Goal: Find specific page/section: Find specific page/section

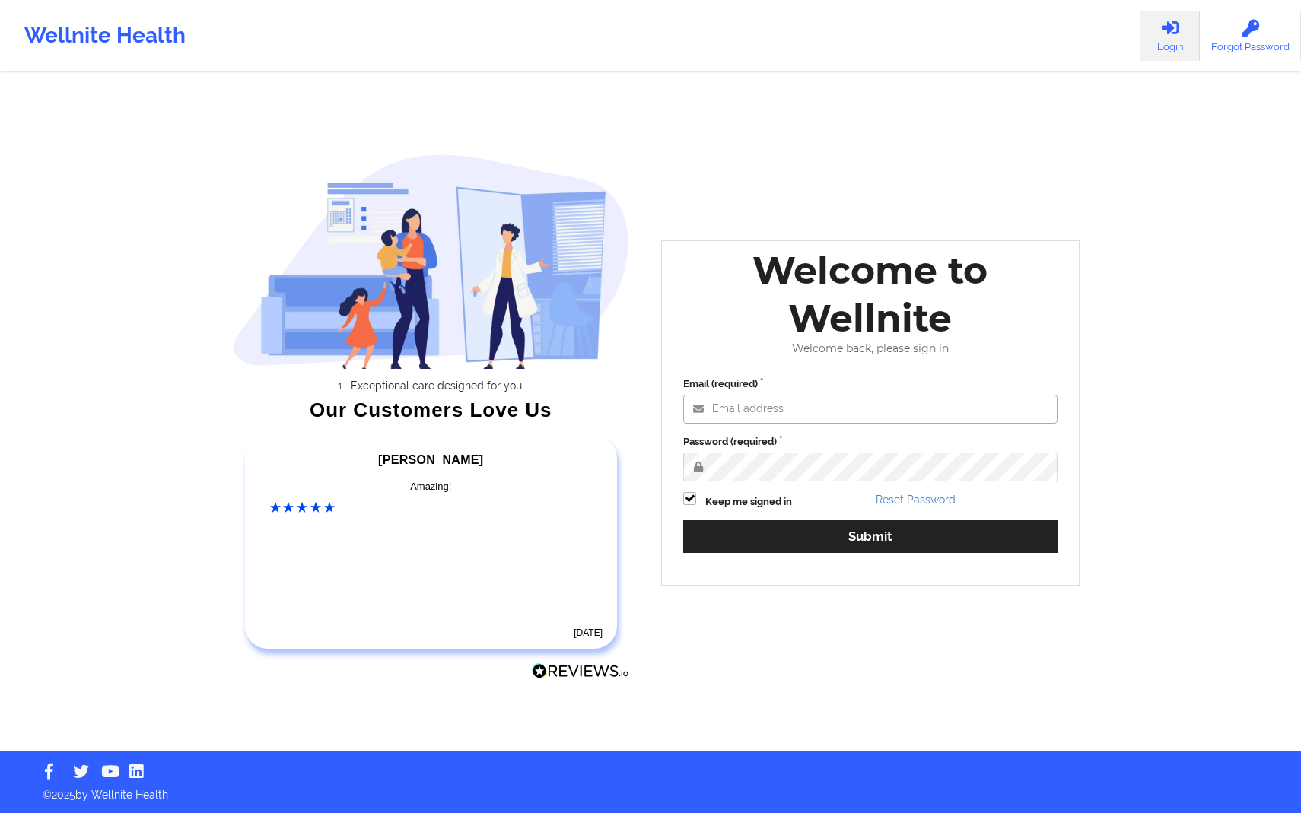
click at [780, 412] on input "Email (required)" at bounding box center [870, 409] width 374 height 29
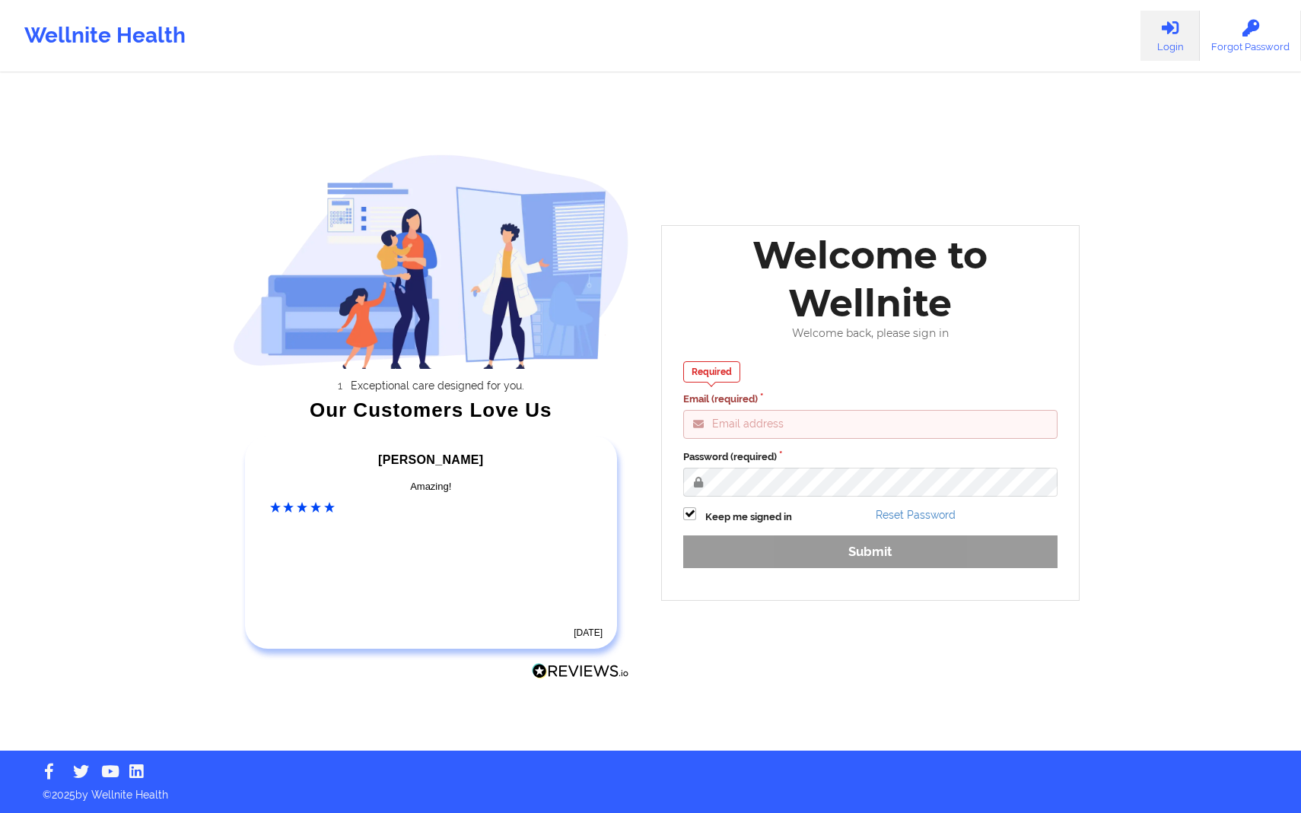
type input "[PERSON_NAME][EMAIL_ADDRESS][DOMAIN_NAME]"
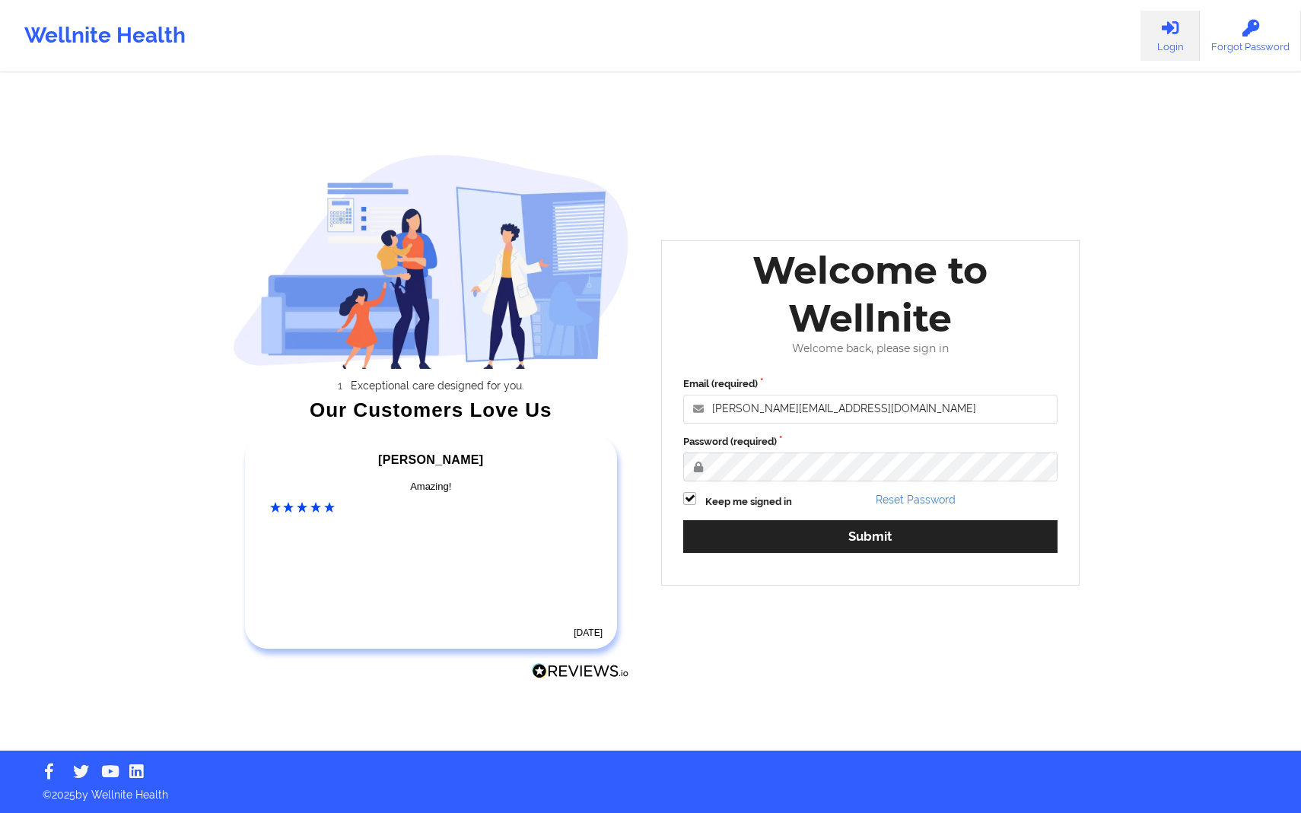
click at [865, 519] on div "Email (required) [PERSON_NAME][EMAIL_ADDRESS][DOMAIN_NAME] Password (required) …" at bounding box center [871, 470] width 396 height 208
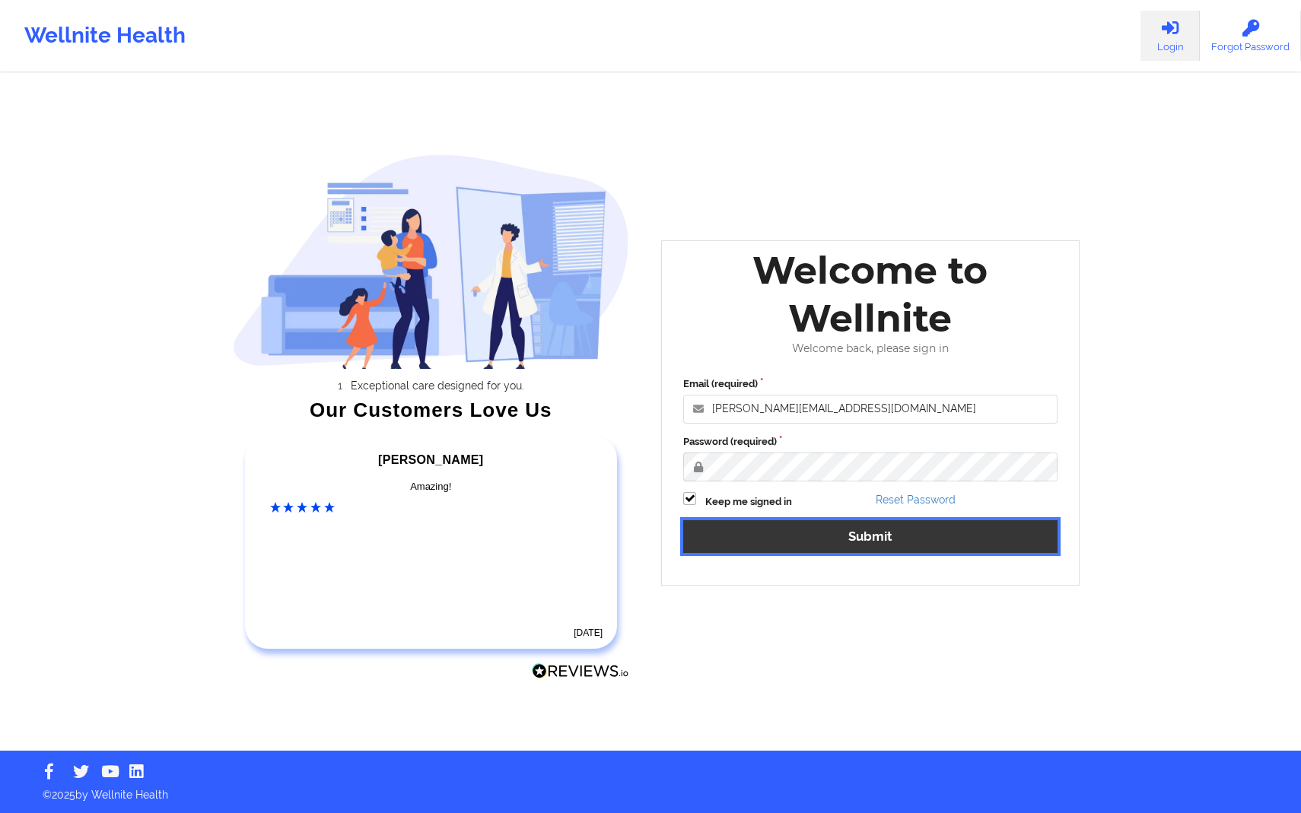
click at [854, 534] on button "Submit" at bounding box center [870, 536] width 374 height 33
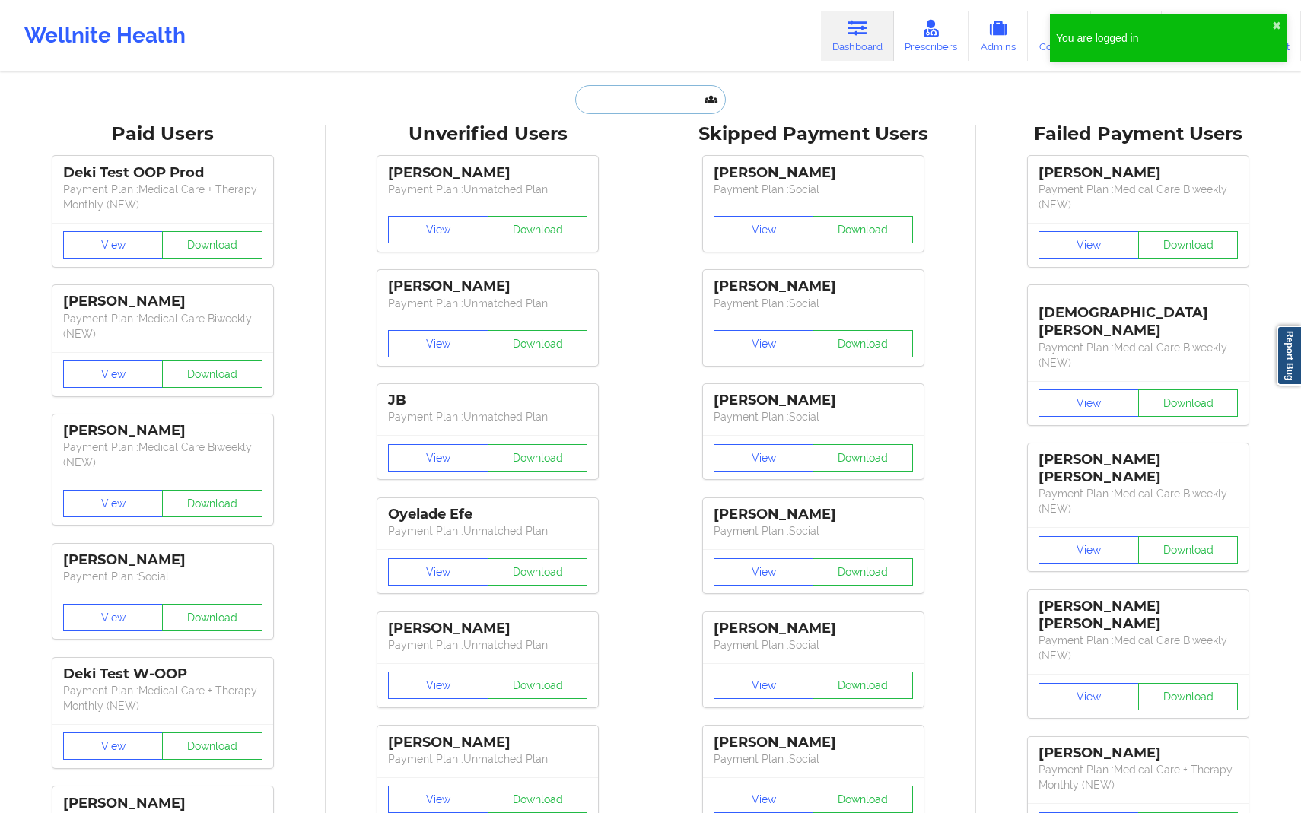
click at [651, 98] on input "text" at bounding box center [650, 99] width 151 height 29
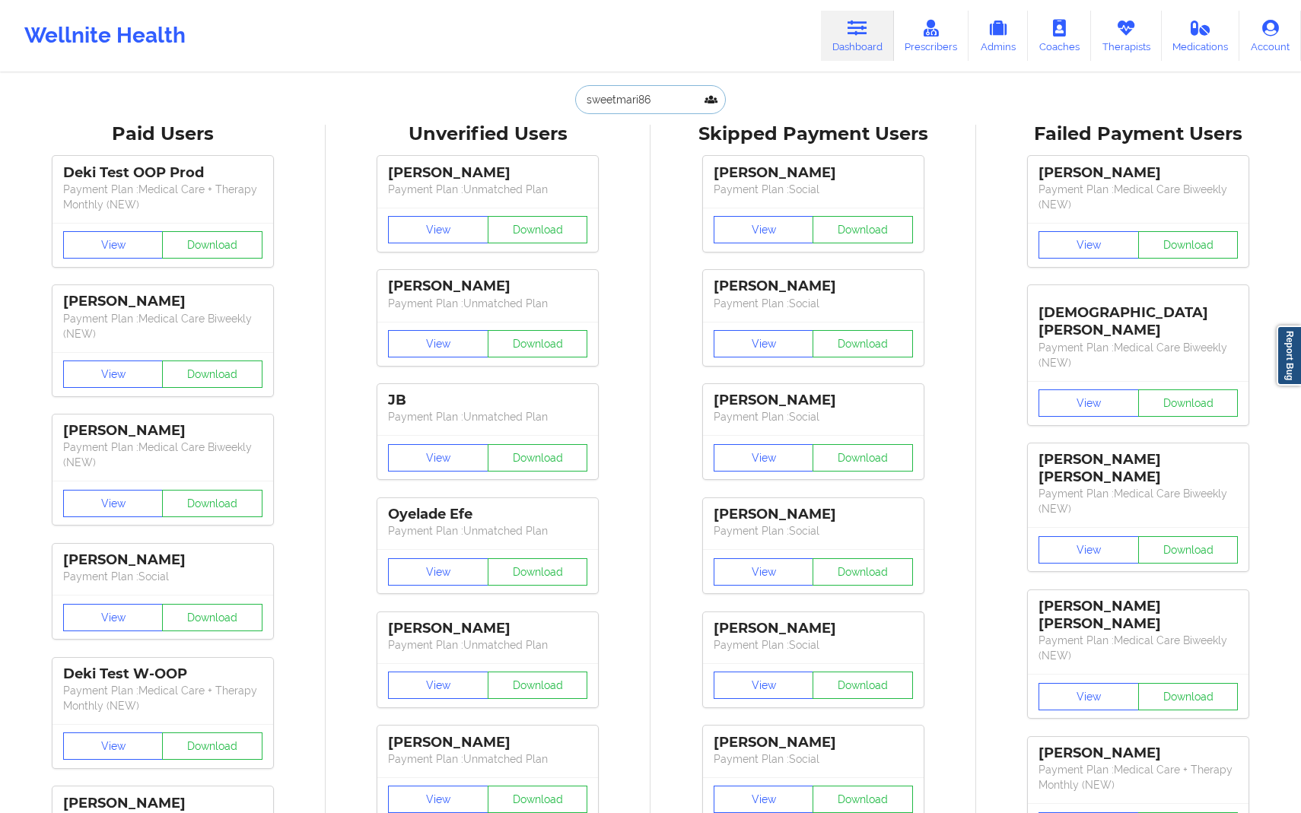
drag, startPoint x: 669, startPoint y: 104, endPoint x: 535, endPoint y: 104, distance: 133.9
click at [535, 104] on div "sweetmari86 Paid Unverified Skipped Failed" at bounding box center [650, 99] width 304 height 29
paste input "[PERSON_NAME]"
type input "[PERSON_NAME]"
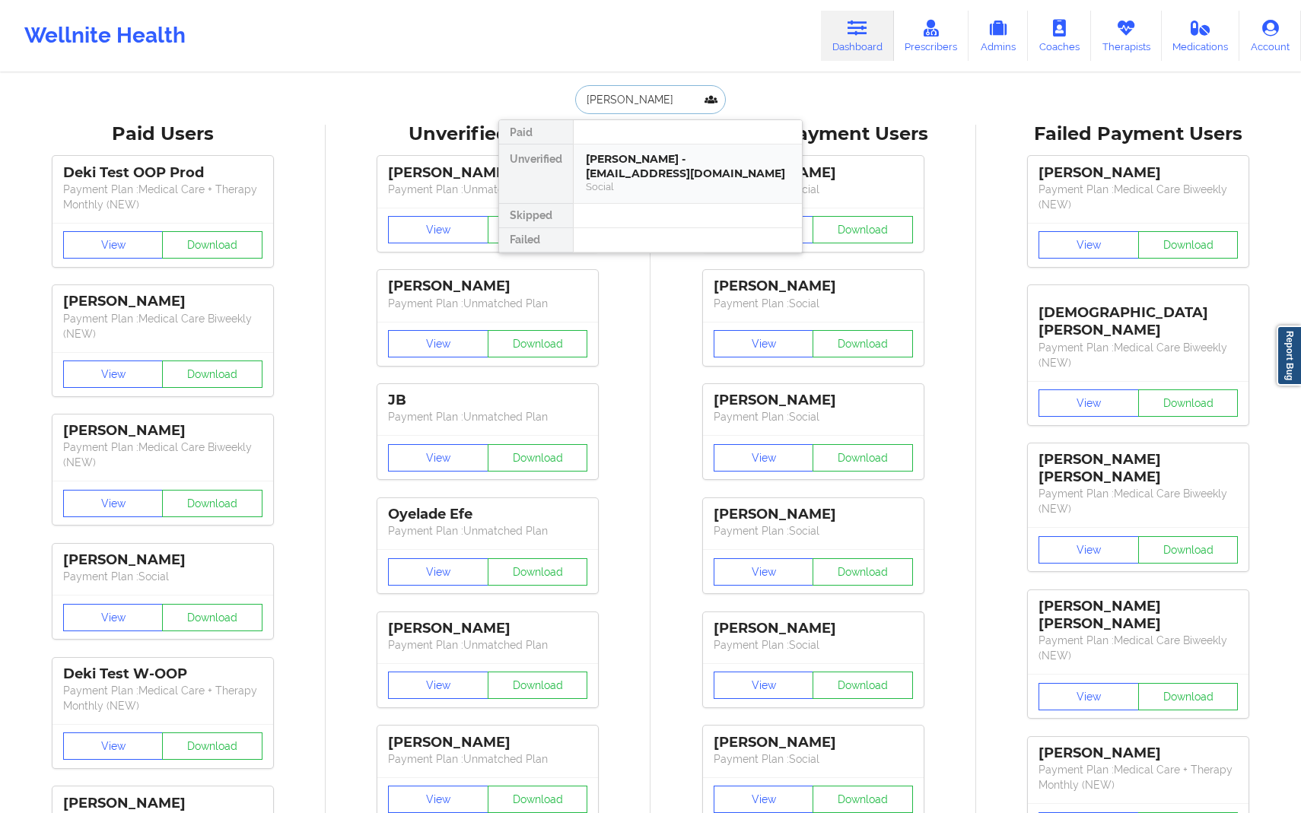
click at [697, 178] on div "[PERSON_NAME] - [EMAIL_ADDRESS][DOMAIN_NAME]" at bounding box center [688, 166] width 204 height 28
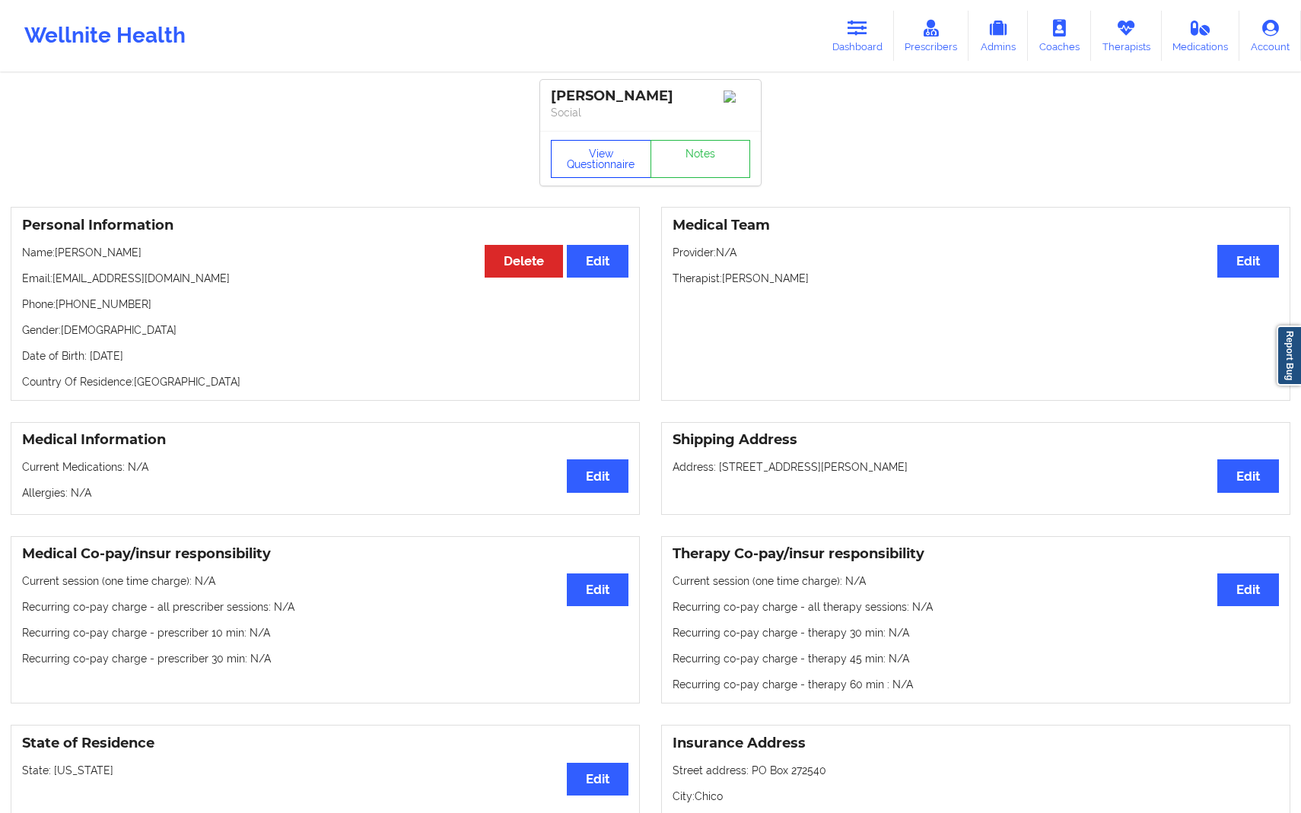
click at [601, 145] on button "View Questionnaire" at bounding box center [601, 159] width 100 height 38
click at [600, 165] on div "View Questionnaire Notes" at bounding box center [650, 159] width 199 height 38
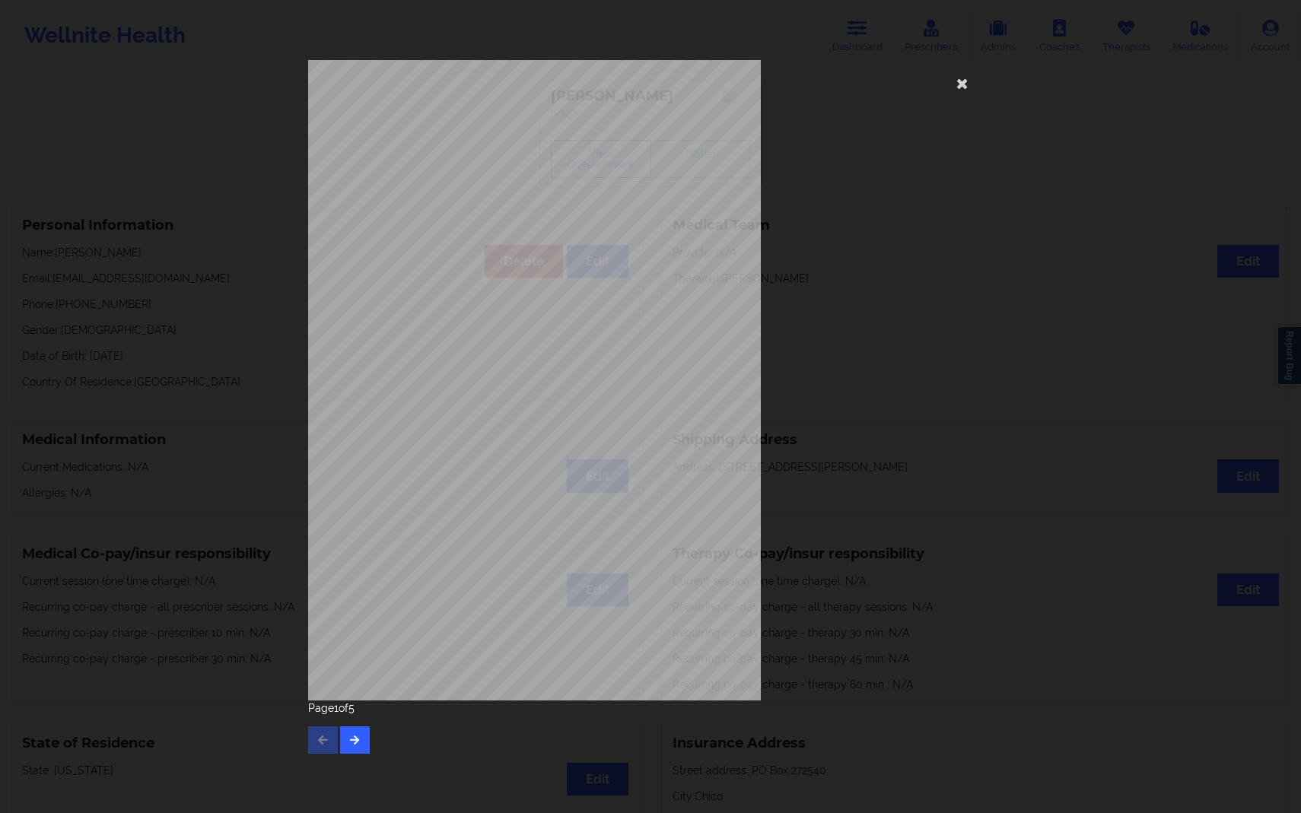
click at [948, 238] on div "[STREET_ADDRESS] What state do you live in ? [US_STATE] Full Name [PERSON_NAME]…" at bounding box center [650, 380] width 685 height 641
click at [371, 663] on div "Page 1 of 5" at bounding box center [650, 727] width 685 height 53
click at [358, 663] on icon "button" at bounding box center [354, 739] width 13 height 9
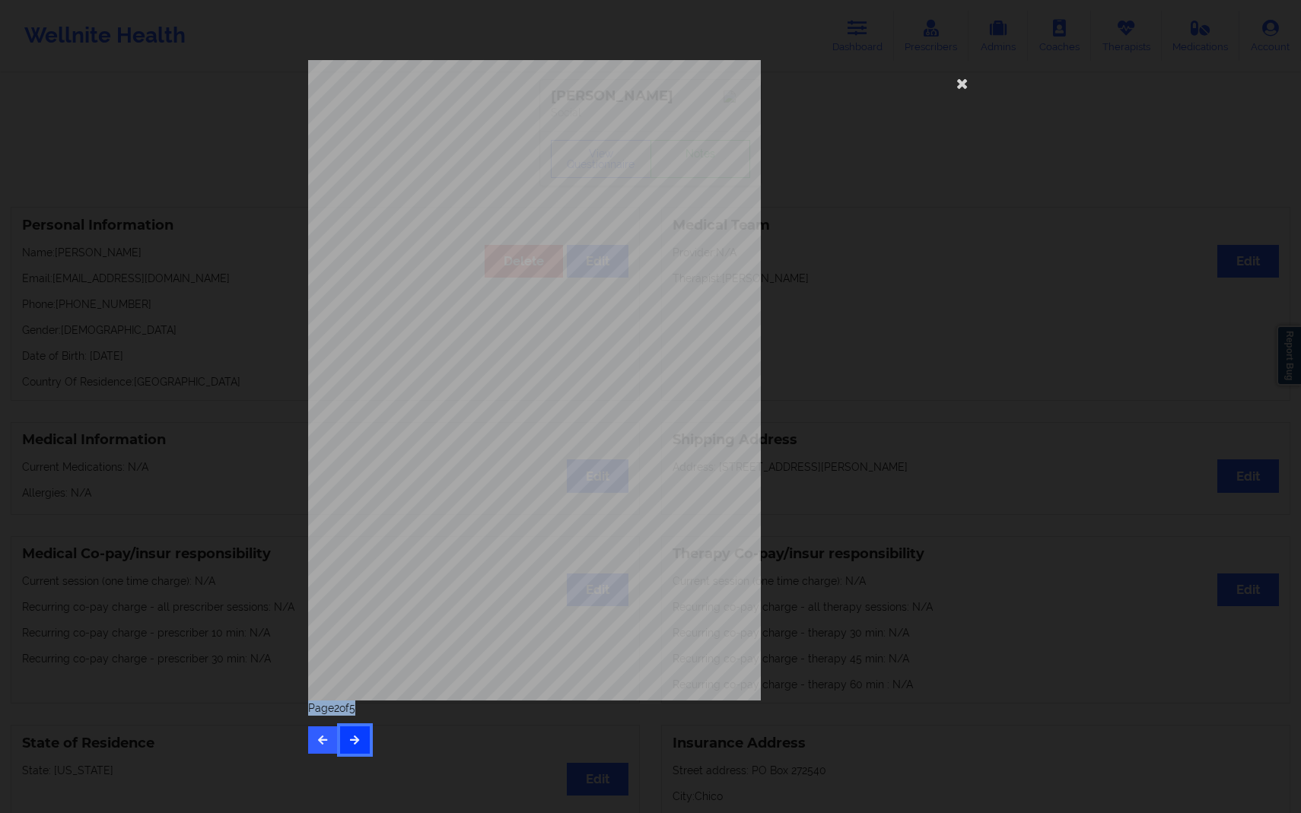
click at [358, 663] on icon "button" at bounding box center [354, 739] width 13 height 9
click at [319, 663] on icon "button" at bounding box center [323, 739] width 13 height 9
click at [972, 82] on icon at bounding box center [962, 83] width 24 height 24
